Goal: Transaction & Acquisition: Book appointment/travel/reservation

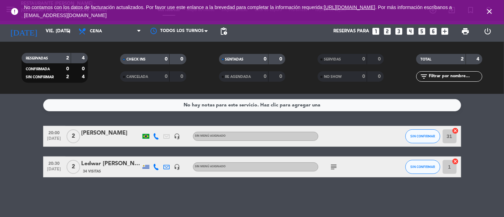
click at [487, 10] on icon "close" at bounding box center [489, 11] width 8 height 8
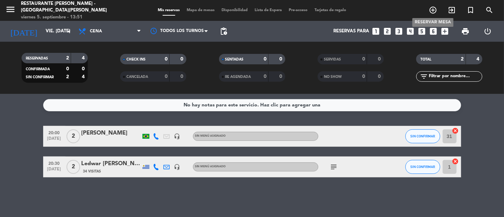
click at [434, 9] on icon "add_circle_outline" at bounding box center [432, 10] width 8 height 8
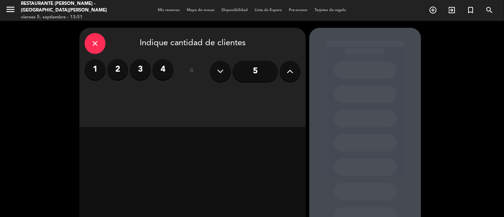
click at [120, 71] on label "2" at bounding box center [117, 69] width 21 height 21
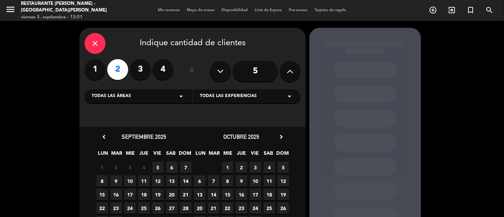
click at [156, 167] on span "5" at bounding box center [157, 167] width 11 height 11
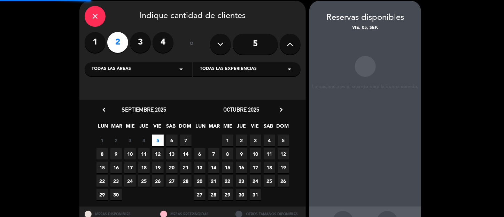
scroll to position [28, 0]
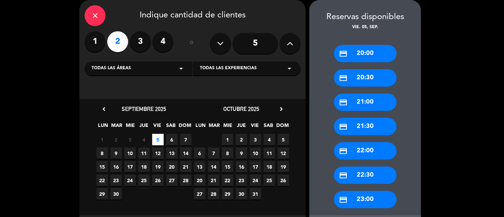
click at [371, 129] on div "credit_card 21:30" at bounding box center [365, 126] width 63 height 17
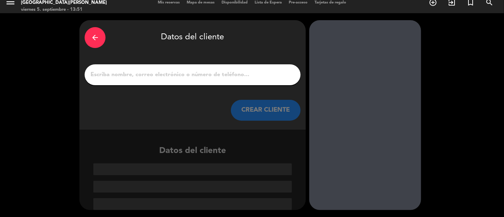
click at [187, 69] on div at bounding box center [193, 74] width 216 height 21
drag, startPoint x: 187, startPoint y: 69, endPoint x: 185, endPoint y: 74, distance: 5.0
click at [186, 72] on div at bounding box center [193, 74] width 216 height 21
click at [181, 78] on input "1" at bounding box center [192, 75] width 205 height 10
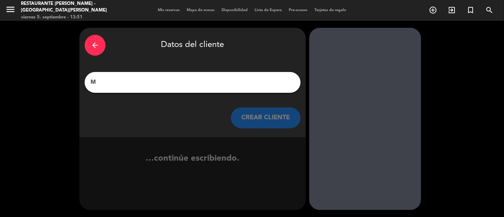
scroll to position [0, 0]
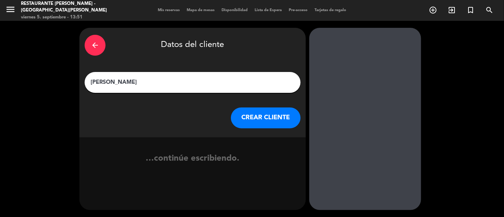
type input "[PERSON_NAME]"
click at [274, 116] on button "CREAR CLIENTE" at bounding box center [266, 118] width 70 height 21
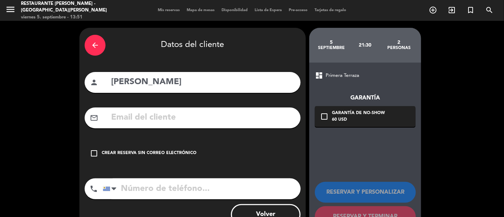
click at [96, 151] on icon "check_box_outline_blank" at bounding box center [94, 153] width 8 height 8
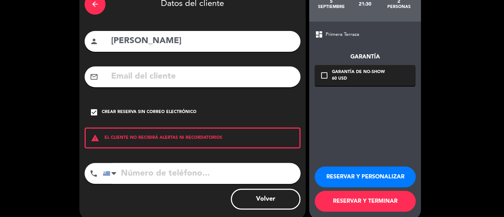
scroll to position [51, 0]
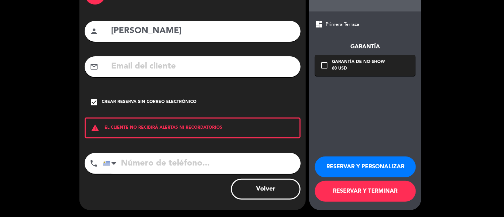
click at [175, 165] on input "tel" at bounding box center [202, 163] width 198 height 21
type input "[PHONE_NUMBER]"
click at [374, 165] on button "RESERVAR Y PERSONALIZAR" at bounding box center [365, 167] width 101 height 21
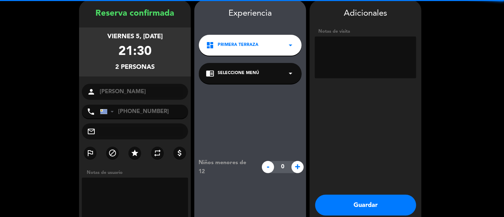
scroll to position [0, 0]
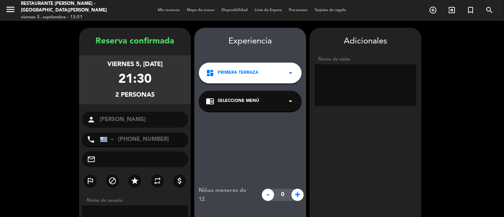
click at [360, 75] on textarea at bounding box center [365, 85] width 101 height 42
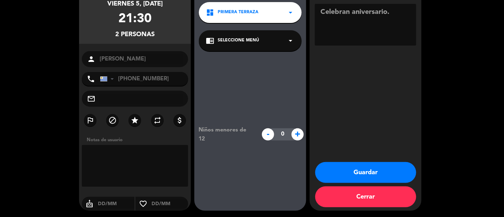
type textarea "Celebran aniversario."
click at [351, 169] on button "Guardar" at bounding box center [365, 172] width 101 height 21
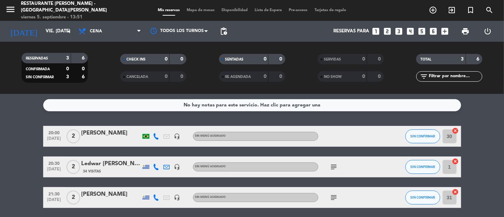
scroll to position [25, 0]
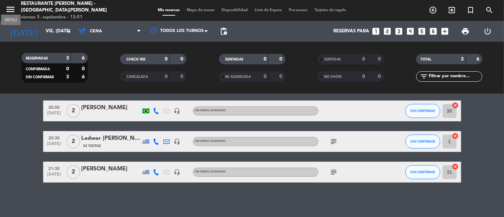
click at [14, 10] on icon "menu" at bounding box center [10, 9] width 10 height 10
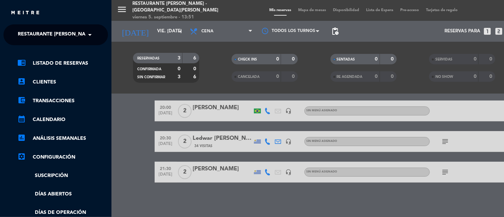
click at [89, 34] on span at bounding box center [92, 34] width 12 height 15
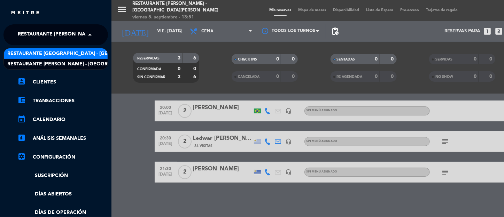
click at [69, 52] on span "Restaurante [GEOGRAPHIC_DATA] - [GEOGRAPHIC_DATA][PERSON_NAME]" at bounding box center [99, 54] width 184 height 8
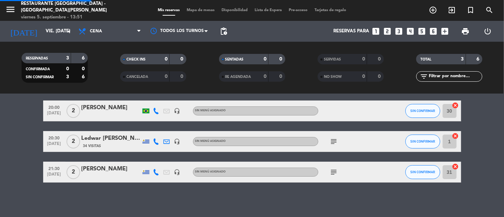
scroll to position [0, 0]
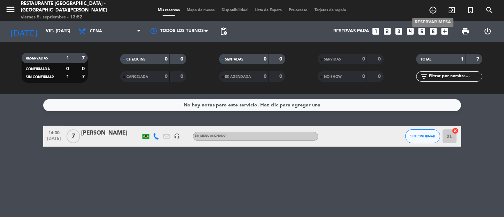
click at [431, 12] on icon "add_circle_outline" at bounding box center [432, 10] width 8 height 8
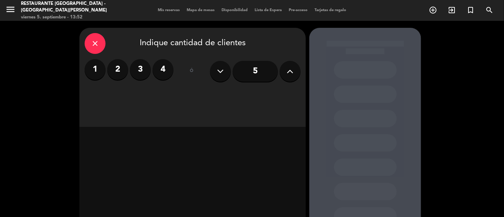
click at [293, 68] on icon at bounding box center [290, 71] width 7 height 10
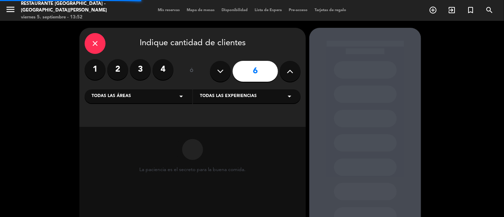
click at [267, 68] on input "6" at bounding box center [254, 71] width 45 height 21
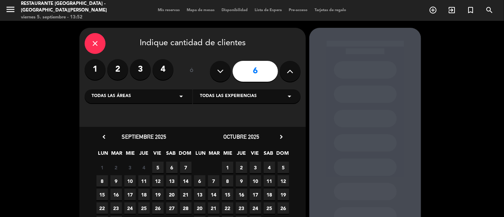
click at [171, 166] on span "6" at bounding box center [171, 167] width 11 height 11
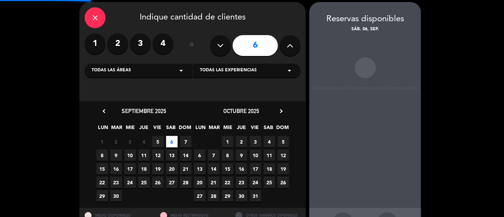
scroll to position [28, 0]
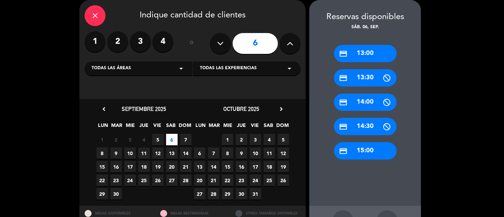
click at [360, 56] on div "credit_card 13:00" at bounding box center [365, 53] width 63 height 17
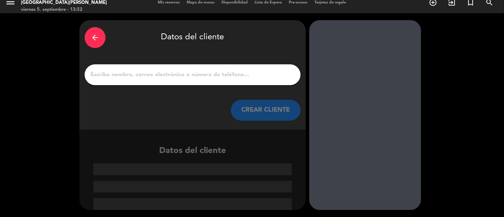
scroll to position [8, 0]
click at [216, 73] on input "1" at bounding box center [192, 75] width 205 height 10
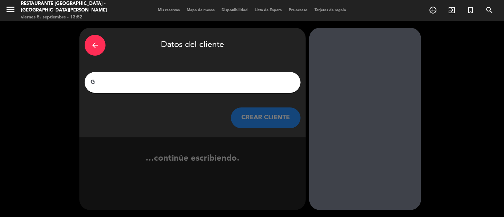
scroll to position [0, 0]
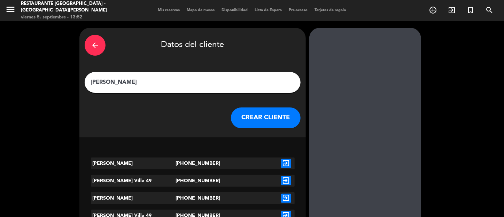
type input "[PERSON_NAME]"
click at [260, 120] on button "CREAR CLIENTE" at bounding box center [266, 118] width 70 height 21
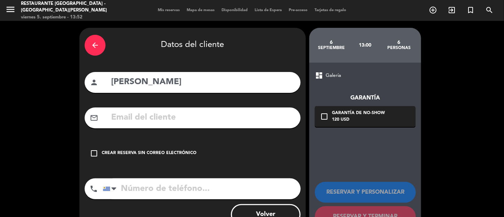
scroll to position [25, 0]
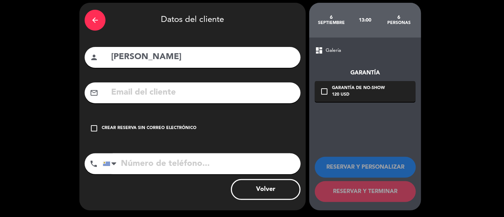
click at [93, 126] on icon "check_box_outline_blank" at bounding box center [94, 128] width 8 height 8
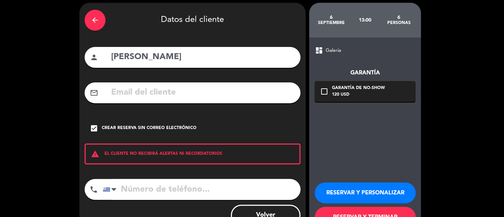
click at [148, 186] on input "tel" at bounding box center [202, 189] width 198 height 21
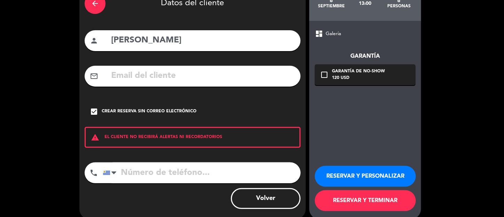
scroll to position [51, 0]
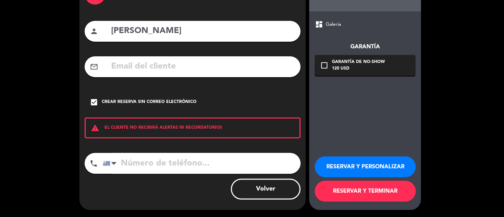
click at [346, 168] on button "RESERVAR Y PERSONALIZAR" at bounding box center [365, 167] width 101 height 21
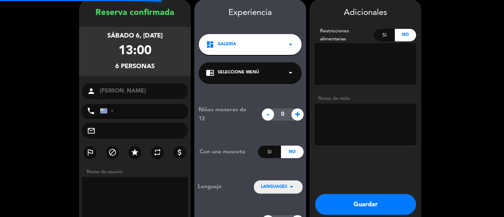
scroll to position [28, 0]
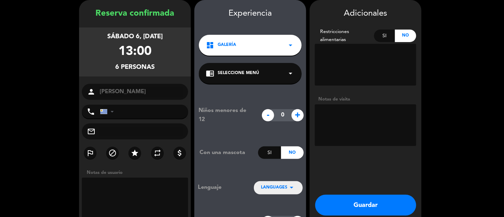
click at [369, 114] on textarea at bounding box center [365, 125] width 101 height 42
click at [385, 201] on button "Guardar" at bounding box center [365, 205] width 101 height 21
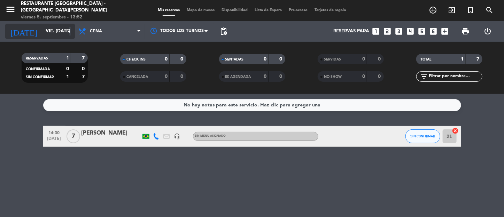
click at [70, 31] on icon "arrow_drop_down" at bounding box center [69, 31] width 8 height 8
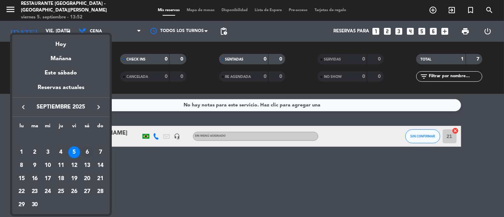
click at [88, 151] on div "6" at bounding box center [87, 153] width 12 height 12
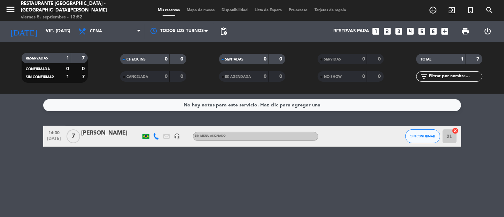
type input "sáb. [DATE]"
